Goal: Go to known website: Go to known website

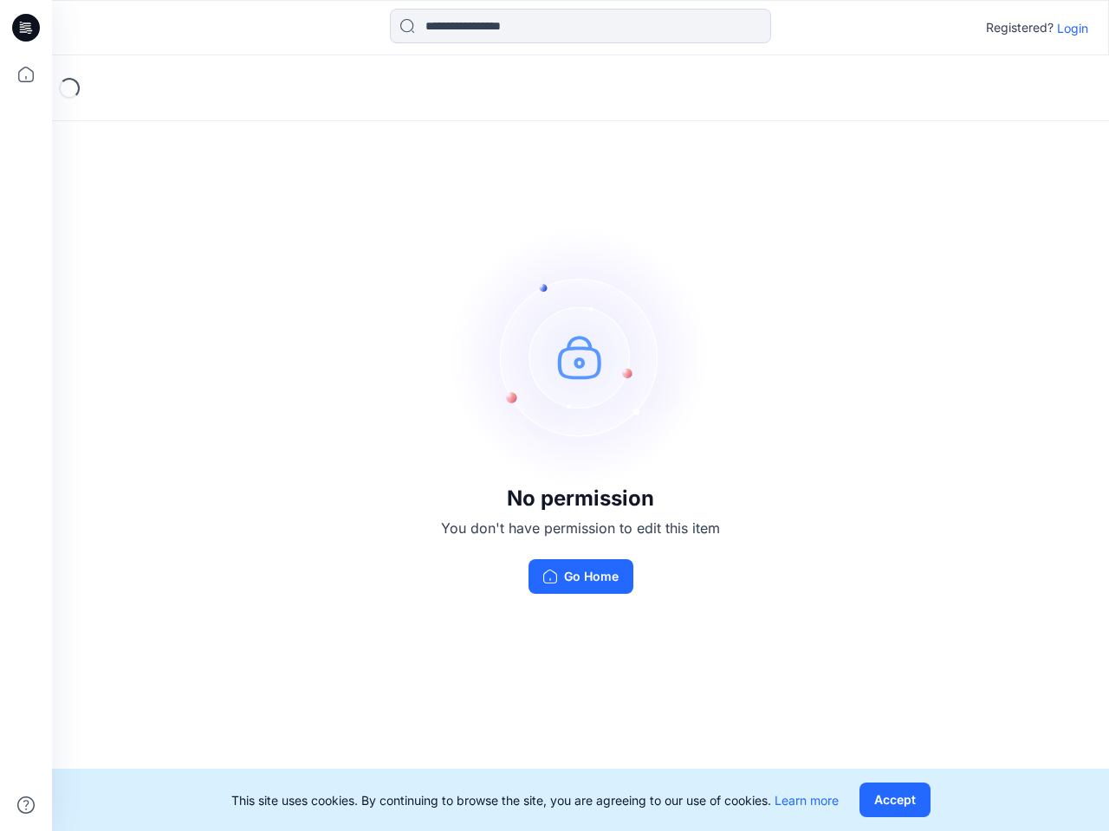
click at [554, 416] on img at bounding box center [580, 357] width 260 height 260
click at [27, 28] on icon at bounding box center [28, 28] width 7 height 1
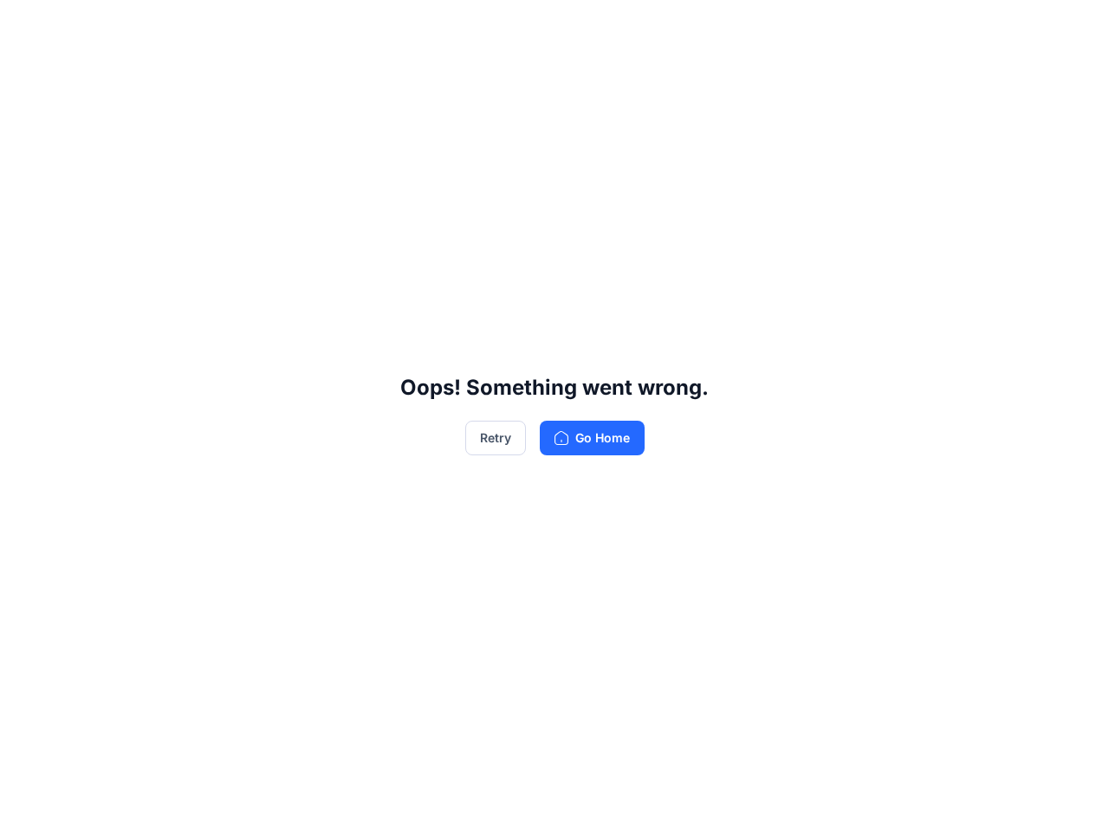
click at [26, 74] on div "Oops! Something went wrong. Retry Go Home" at bounding box center [554, 415] width 1109 height 831
click at [26, 805] on div "Oops! Something went wrong. Retry Go Home" at bounding box center [554, 415] width 1109 height 831
click at [580, 26] on div "Oops! Something went wrong. Retry Go Home" at bounding box center [554, 415] width 1109 height 831
click at [1072, 28] on div "Oops! Something went wrong. Retry Go Home" at bounding box center [554, 415] width 1109 height 831
click at [894, 800] on div "Oops! Something went wrong. Retry Go Home" at bounding box center [554, 415] width 1109 height 831
